Goal: Complete application form

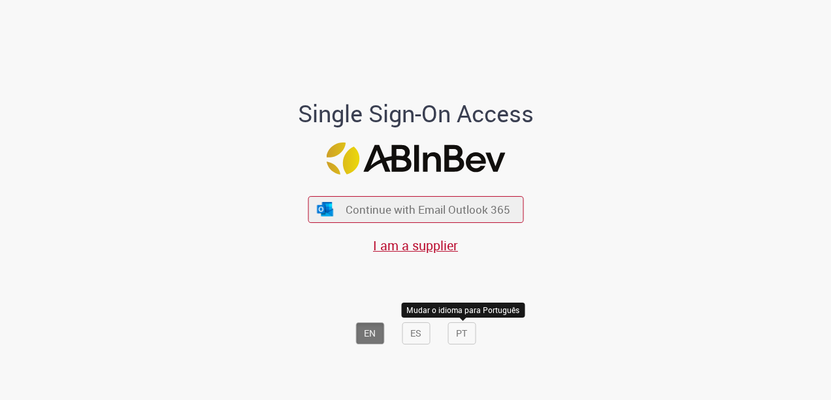
click at [452, 337] on button "PT" at bounding box center [462, 333] width 28 height 22
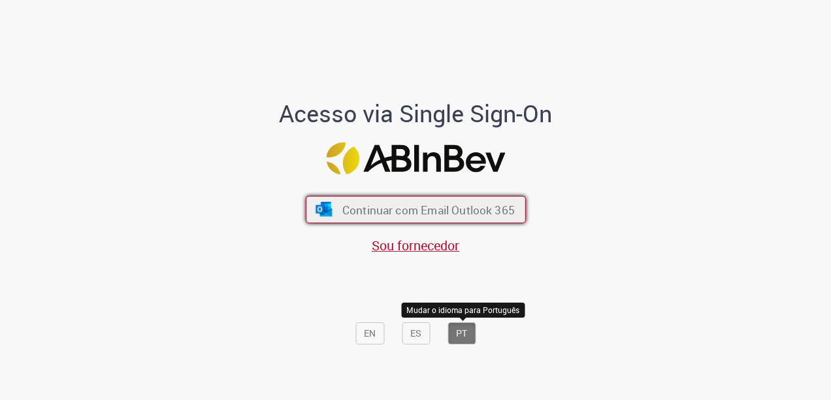
click at [422, 212] on span "Continuar com Email Outlook 365" at bounding box center [428, 209] width 173 height 15
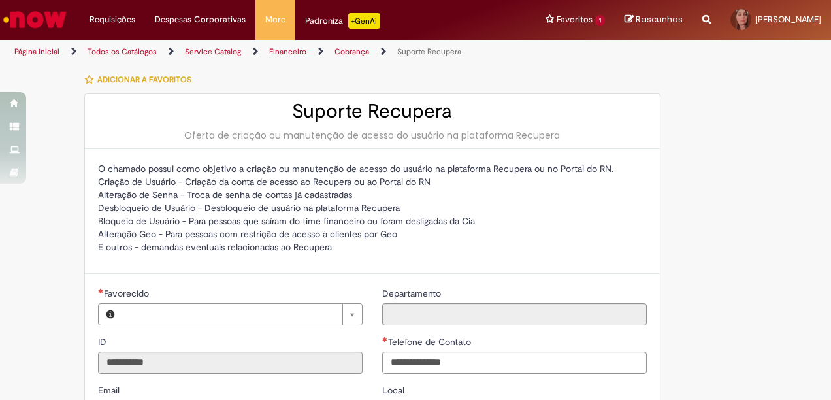
type input "**********"
